Goal: Check status: Check status

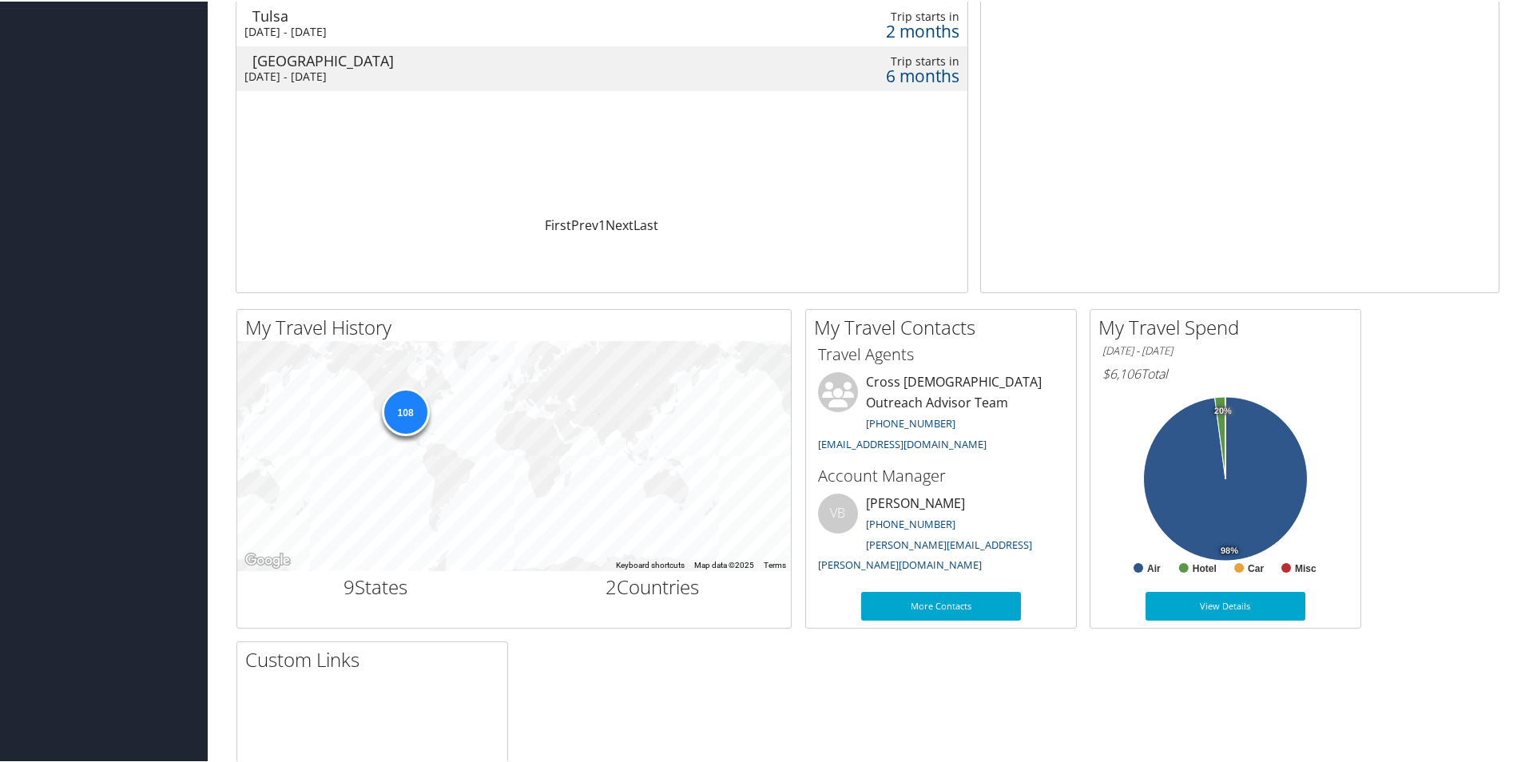
scroll to position [248, 0]
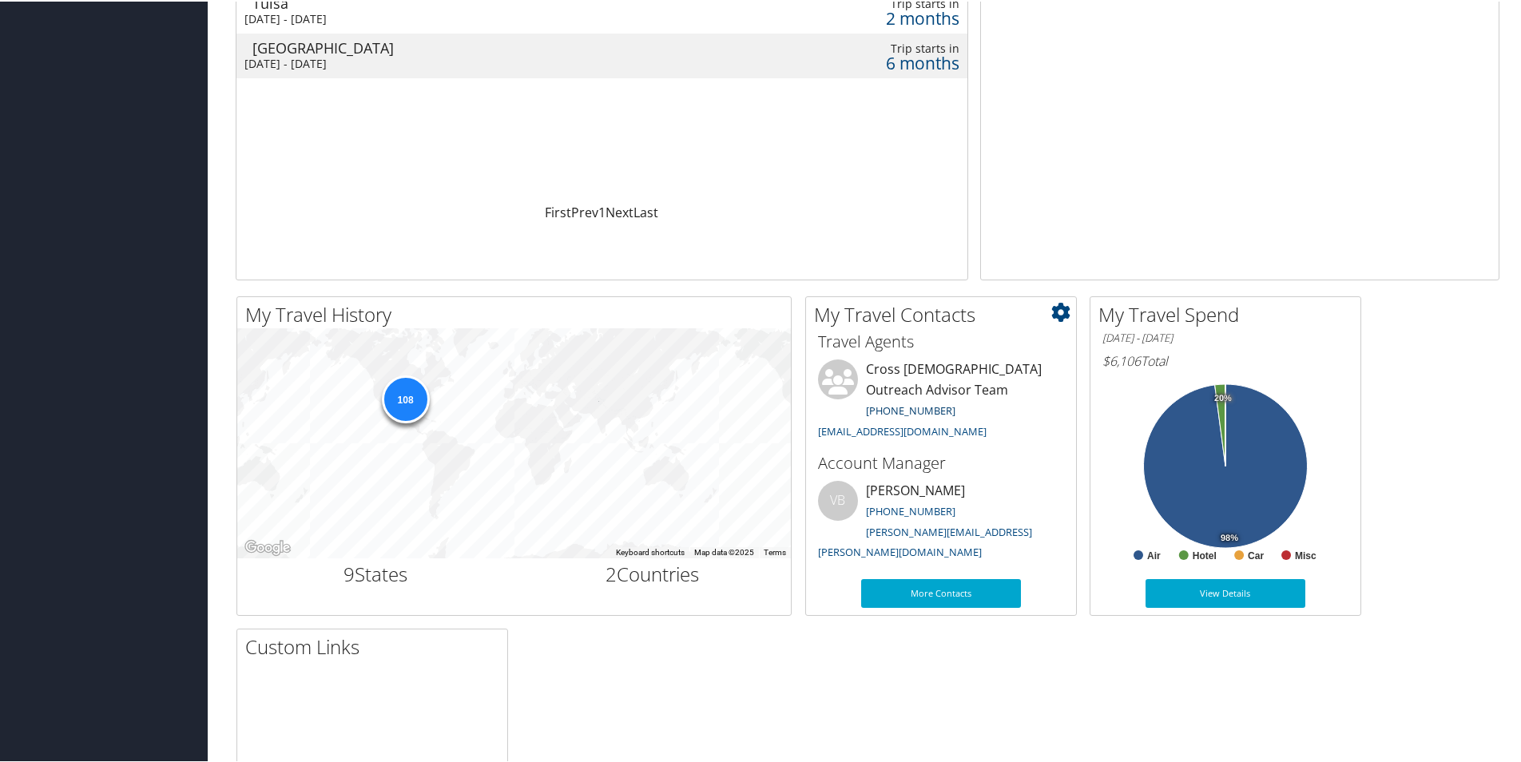
click at [891, 407] on link "[PHONE_NUMBER]" at bounding box center [910, 409] width 89 height 14
click at [1250, 27] on div "My Action Items 0 Travel Approvals Pending (Advisor Booked) 1 Trips Missing Hot…" at bounding box center [1239, 46] width 519 height 465
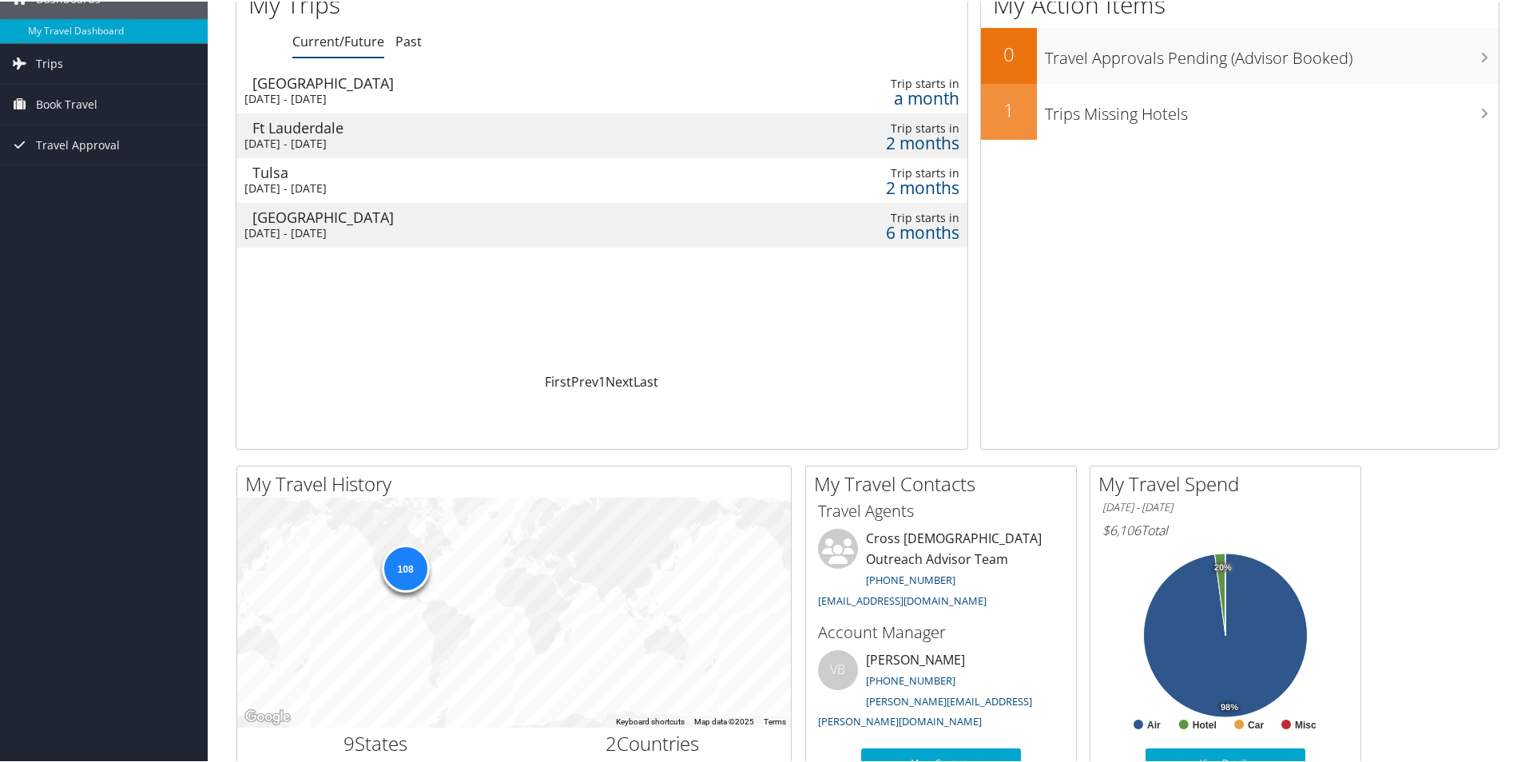
scroll to position [0, 0]
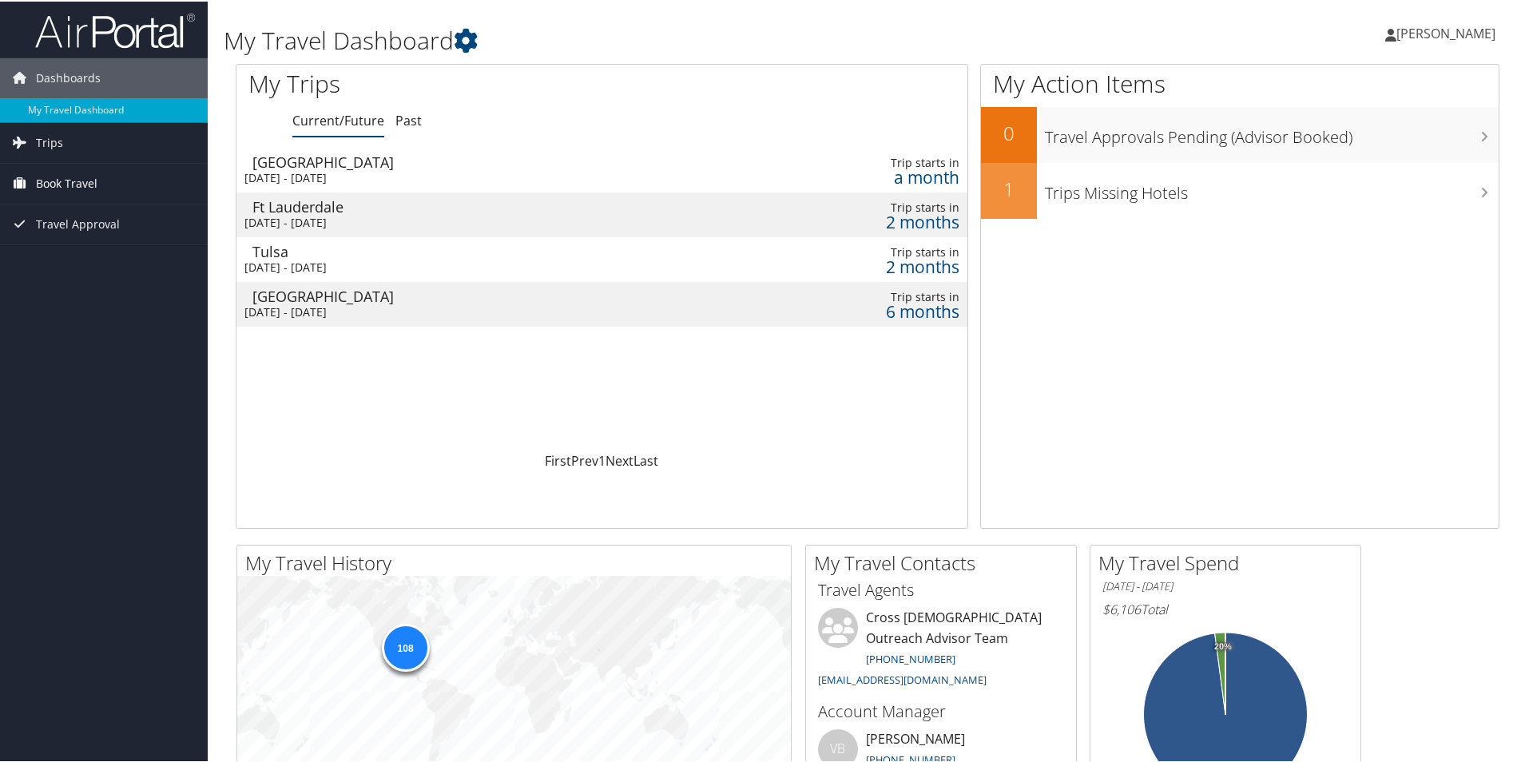
click at [74, 178] on span "Book Travel" at bounding box center [67, 182] width 62 height 40
click at [103, 259] on link "Book/Manage Online Trips" at bounding box center [104, 262] width 208 height 24
click at [930, 260] on div "2 months" at bounding box center [869, 265] width 179 height 14
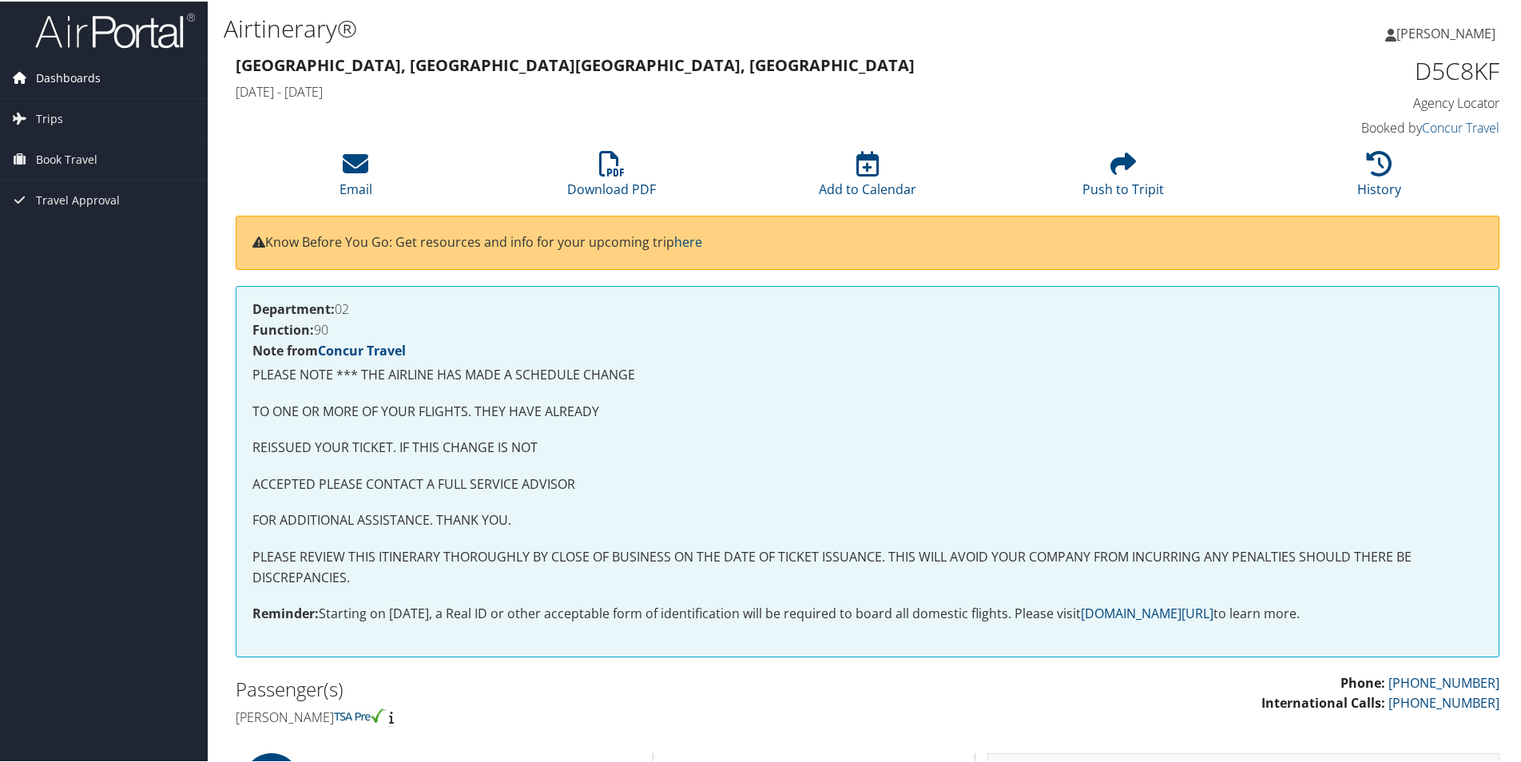
click at [54, 79] on span "Dashboards" at bounding box center [68, 77] width 65 height 40
click at [67, 80] on span "Dashboards" at bounding box center [68, 77] width 65 height 40
click at [62, 73] on span "Dashboards" at bounding box center [68, 77] width 65 height 40
click at [56, 101] on link "My Travel Dashboard" at bounding box center [104, 109] width 208 height 24
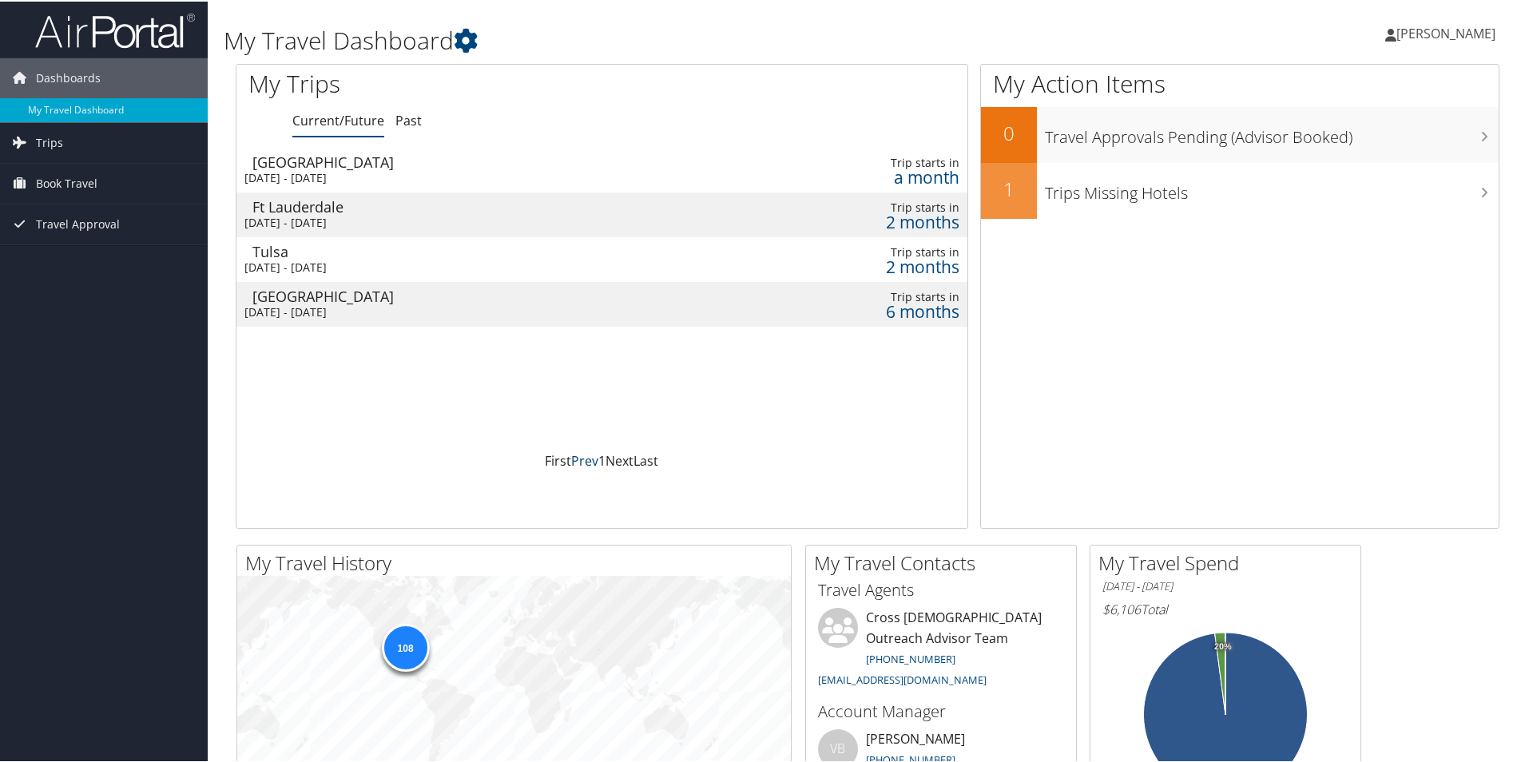
click at [572, 455] on link "Prev" at bounding box center [584, 460] width 27 height 18
click at [61, 181] on span "Book Travel" at bounding box center [67, 182] width 62 height 40
click at [82, 260] on link "Book/Manage Online Trips" at bounding box center [104, 262] width 208 height 24
click at [59, 135] on span "Trips" at bounding box center [49, 141] width 27 height 40
click at [61, 111] on link "My Travel Dashboard" at bounding box center [104, 109] width 208 height 24
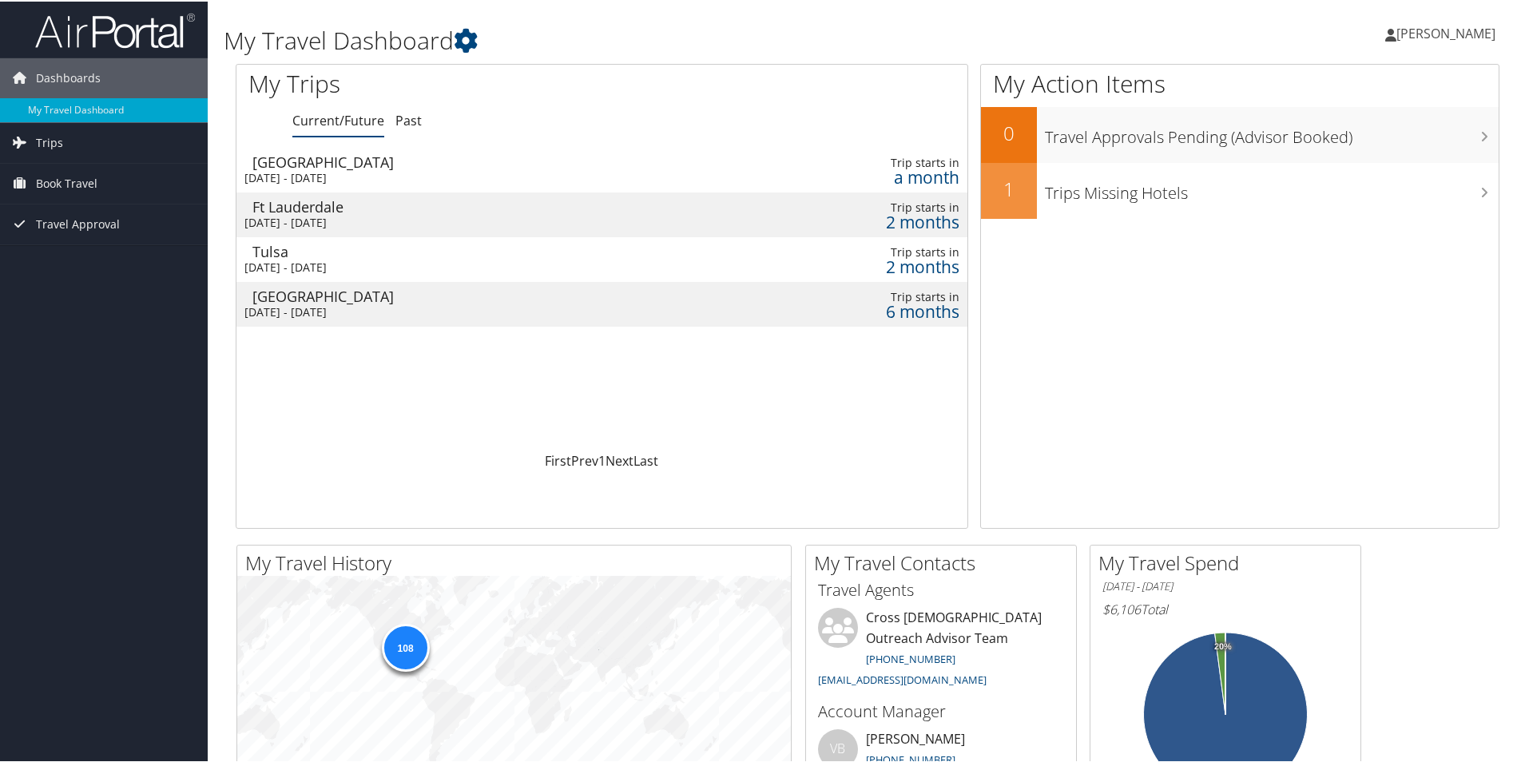
click at [903, 267] on div "2 months" at bounding box center [869, 265] width 179 height 14
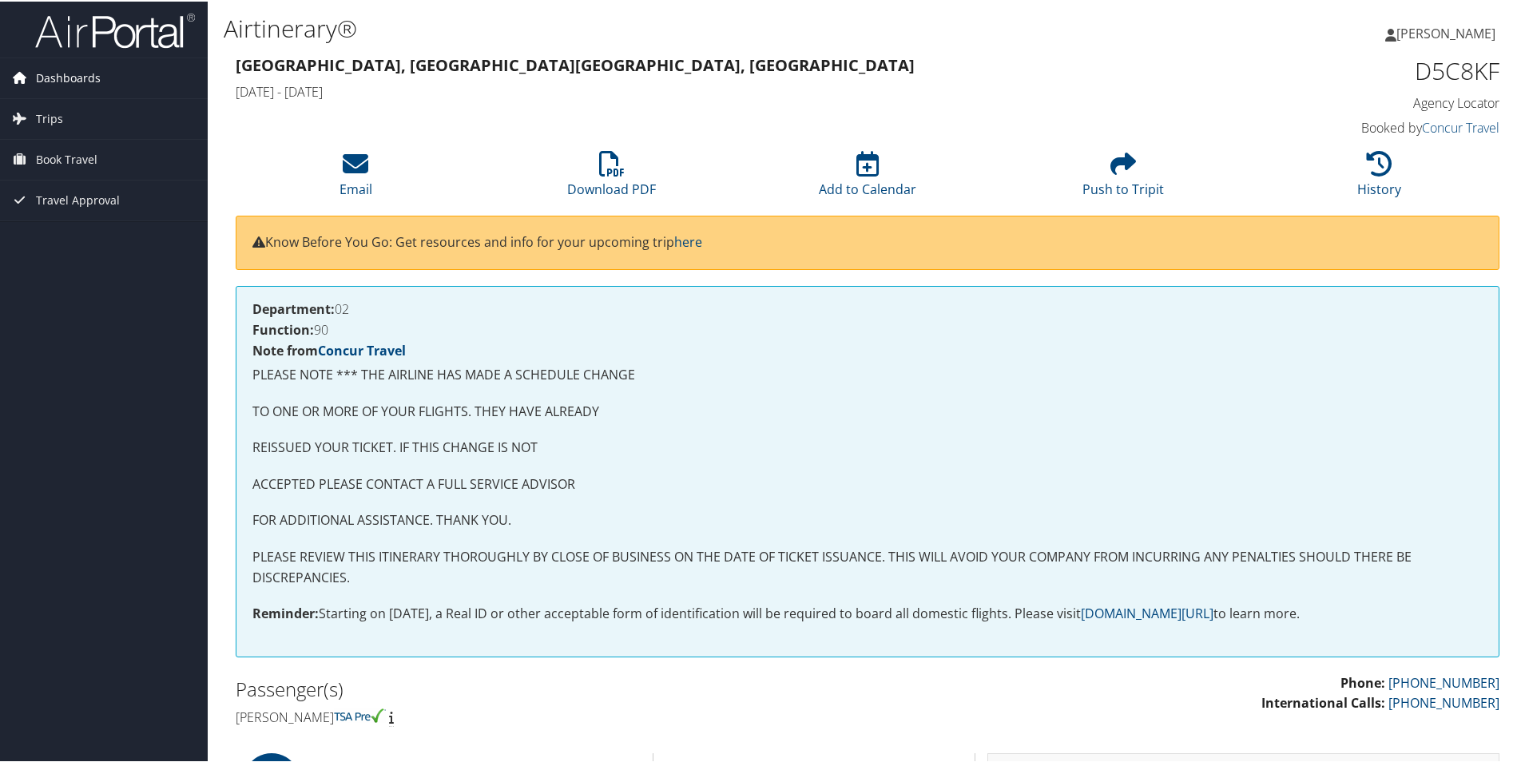
click at [74, 76] on span "Dashboards" at bounding box center [68, 77] width 65 height 40
click at [56, 73] on span "Dashboards" at bounding box center [68, 77] width 65 height 40
click at [74, 72] on span "Dashboards" at bounding box center [68, 77] width 65 height 40
click at [64, 103] on link "My Travel Dashboard" at bounding box center [104, 109] width 208 height 24
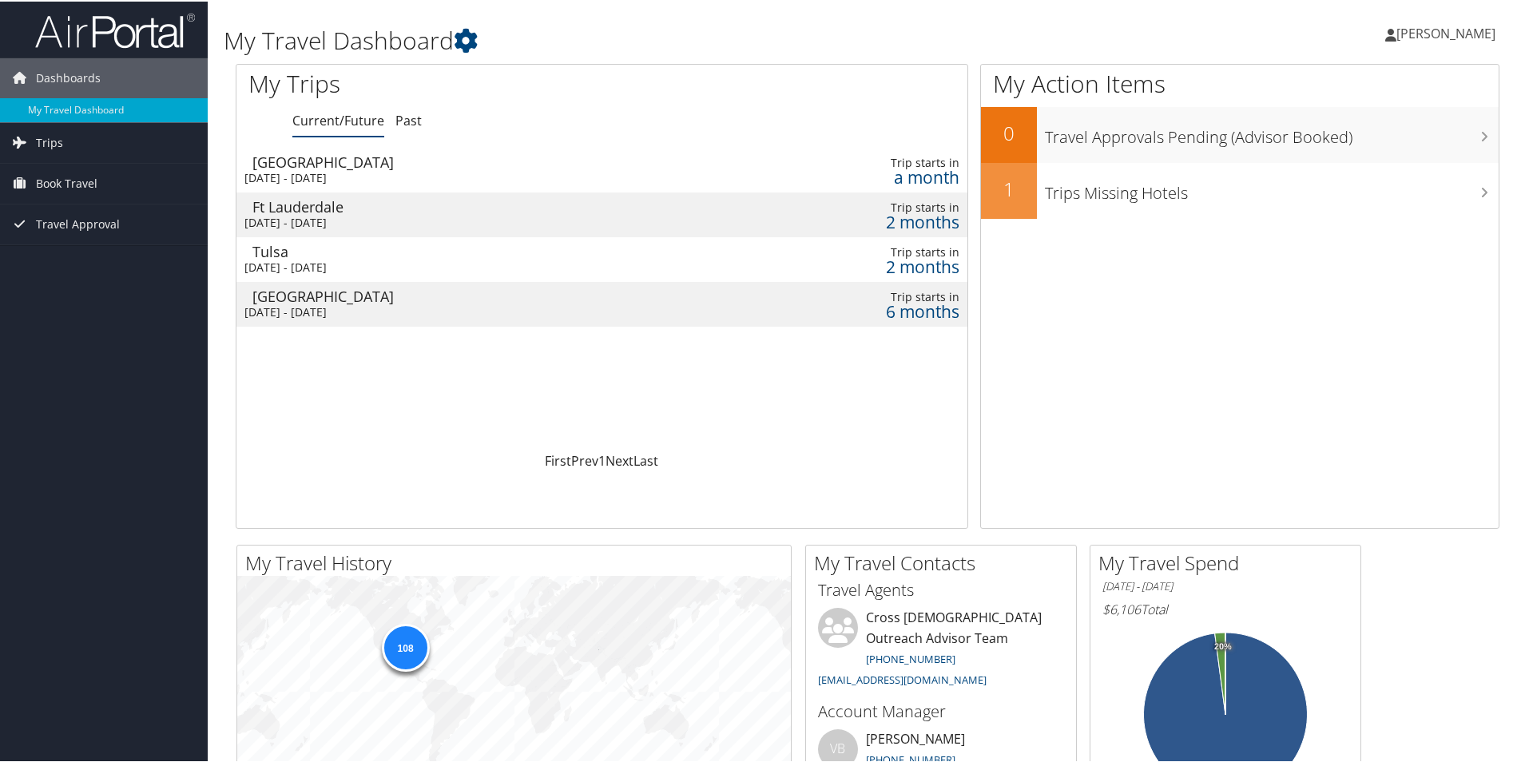
click at [271, 259] on div "[DATE] - [DATE]" at bounding box center [465, 266] width 442 height 14
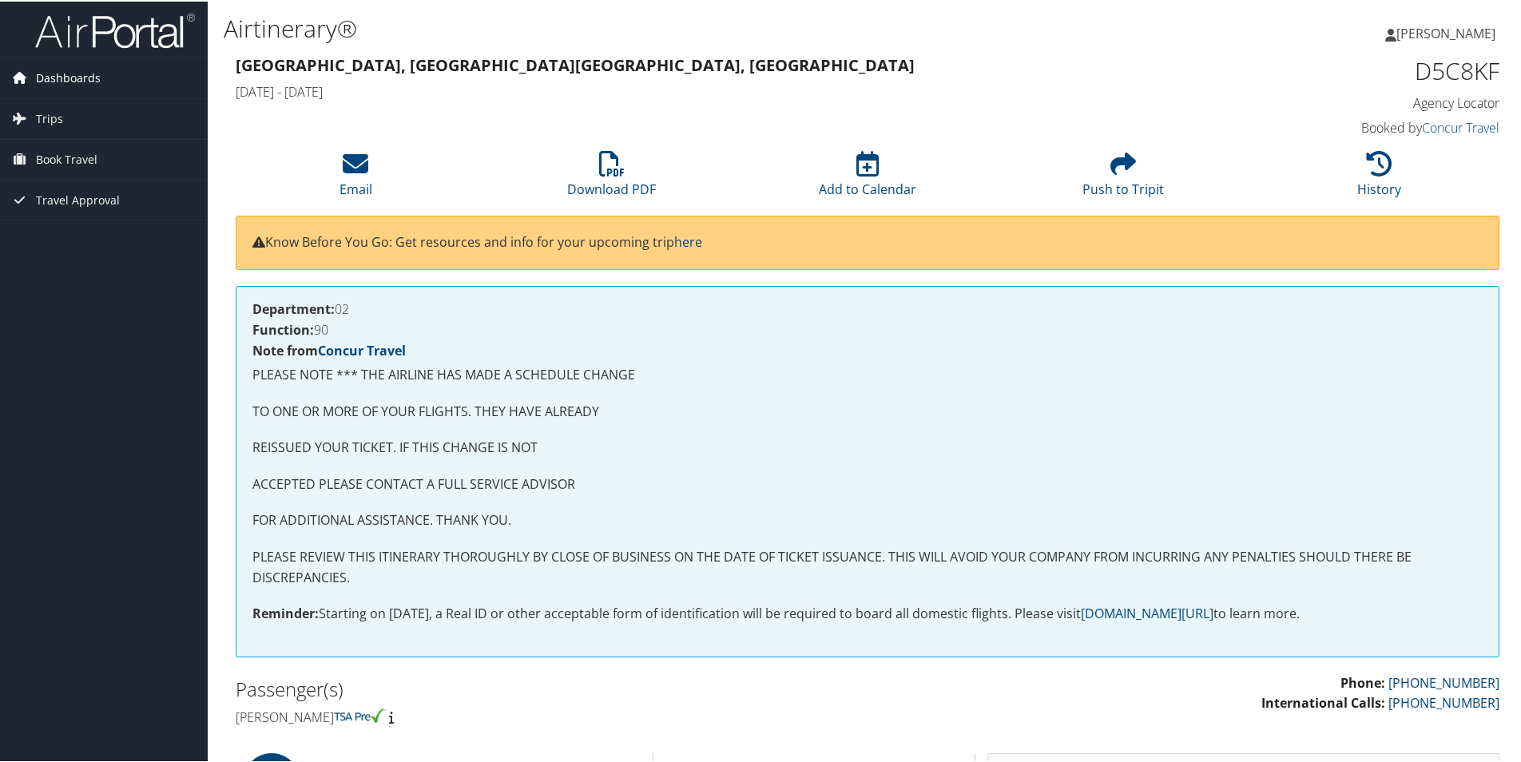
click at [66, 78] on span "Dashboards" at bounding box center [68, 77] width 65 height 40
click at [60, 119] on link "My Travel Dashboard" at bounding box center [104, 109] width 208 height 24
